Goal: Task Accomplishment & Management: Complete application form

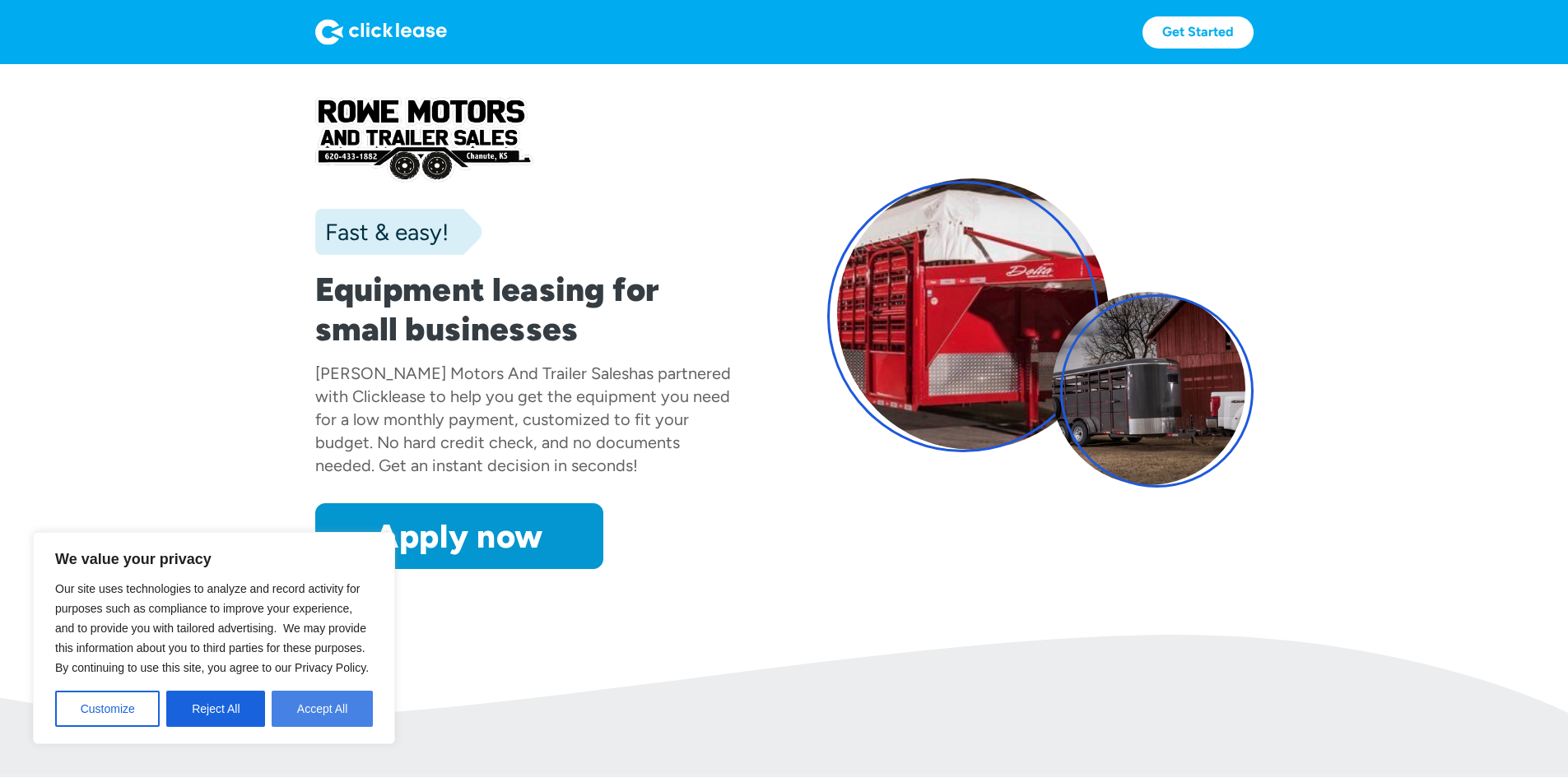
click at [326, 718] on button "Accept All" at bounding box center [322, 709] width 101 height 36
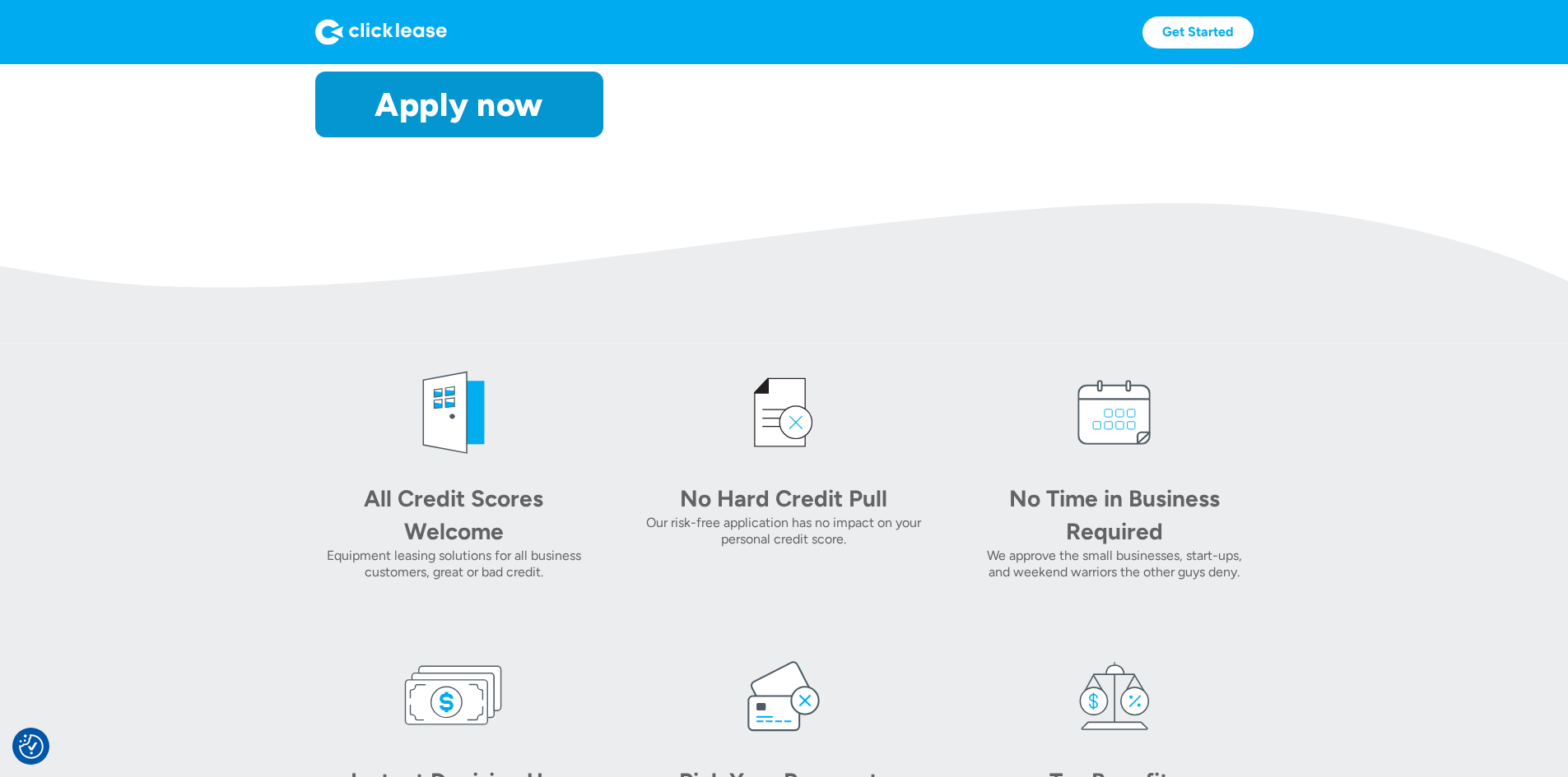
scroll to position [412, 0]
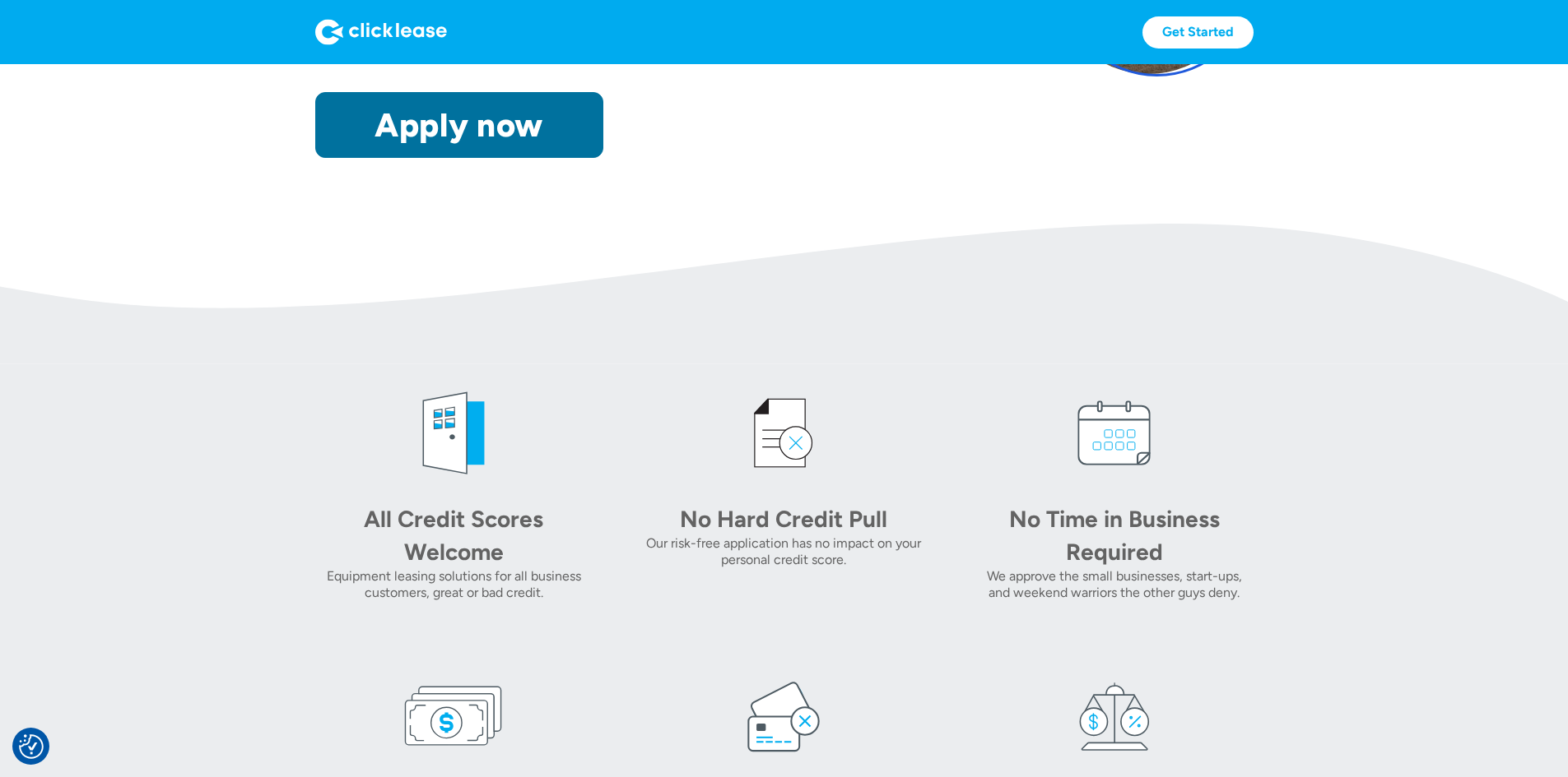
click at [319, 158] on link "Apply now" at bounding box center [459, 124] width 288 height 65
